Goal: Information Seeking & Learning: Learn about a topic

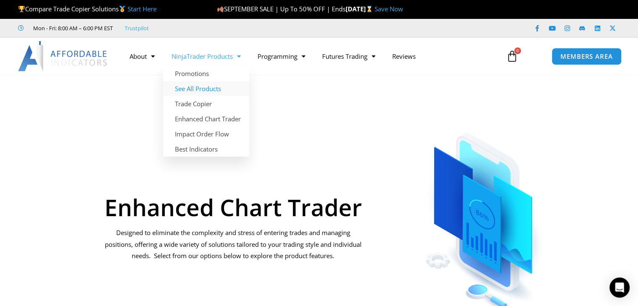
click at [193, 92] on link "See All Products" at bounding box center [206, 88] width 86 height 15
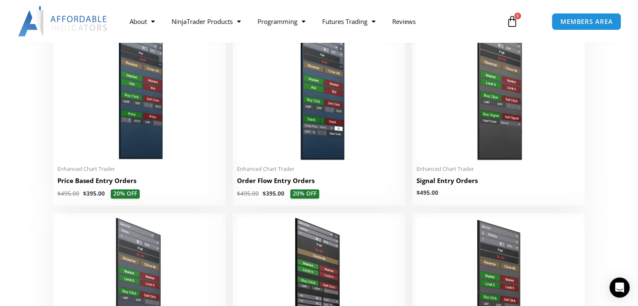
scroll to position [798, 0]
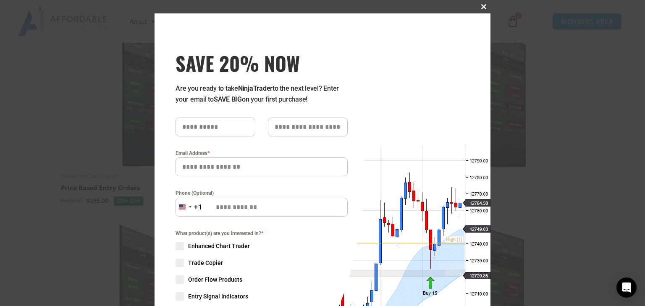
click at [478, 6] on span "SAVE 20% NOW popup" at bounding box center [483, 6] width 13 height 5
